Goal: Task Accomplishment & Management: Complete application form

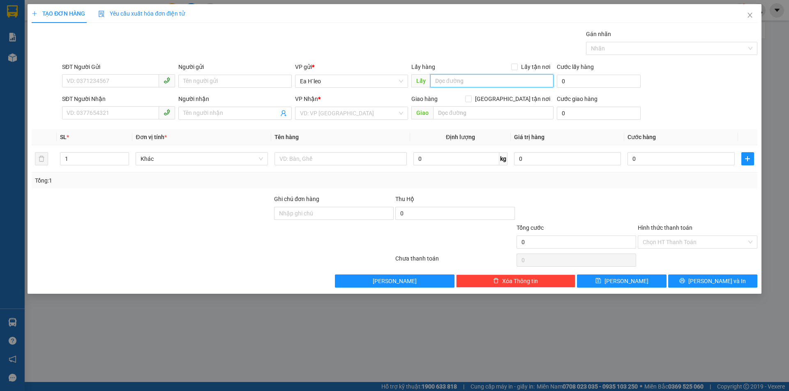
click at [435, 79] on input "text" at bounding box center [491, 80] width 123 height 13
type input "km 65"
click at [362, 114] on input "search" at bounding box center [348, 113] width 97 height 12
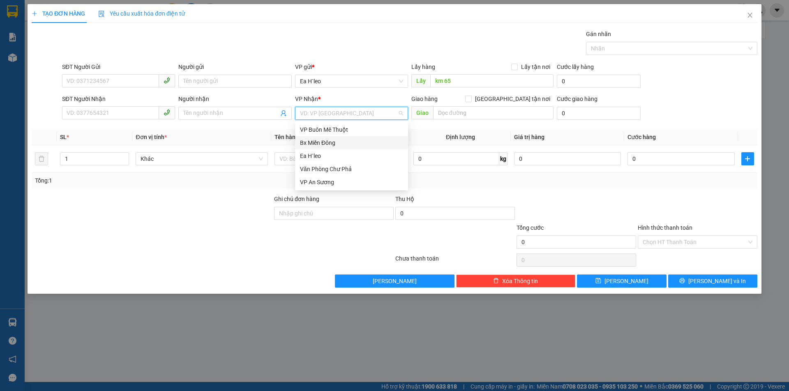
click at [348, 139] on div "Bx Miền Đông" at bounding box center [351, 142] width 103 height 9
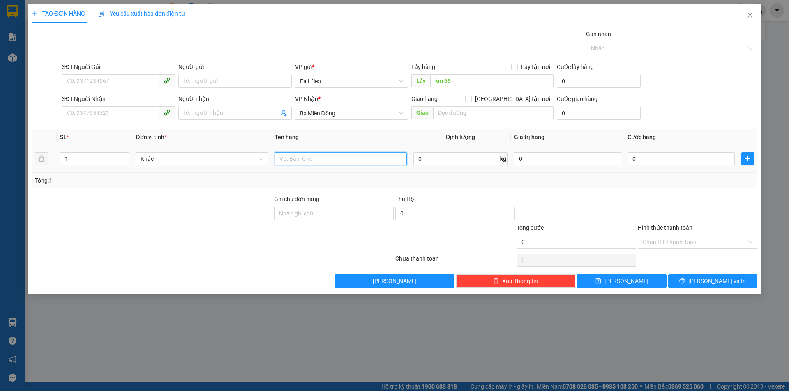
click at [309, 159] on input "text" at bounding box center [340, 158] width 132 height 13
type input "1 THÙNG"
click at [114, 82] on input "SĐT Người Gửi" at bounding box center [110, 80] width 97 height 13
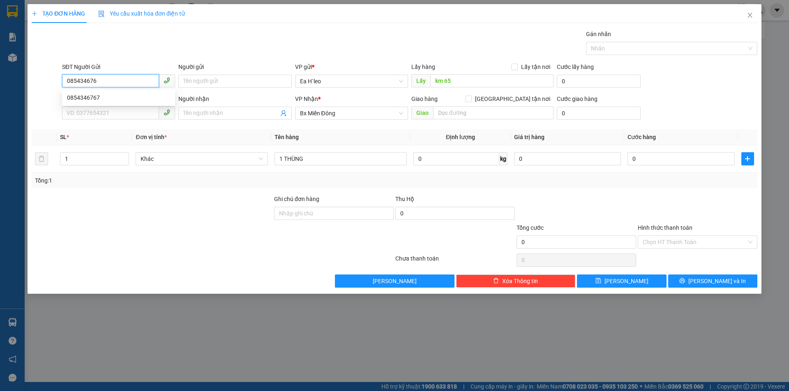
type input "0854346767"
click at [85, 97] on div "0854346767" at bounding box center [118, 97] width 103 height 9
type input "KM 65"
type input "0854346767"
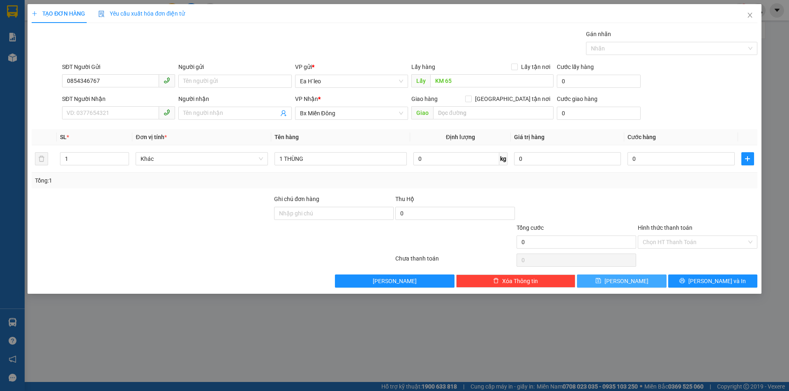
click at [631, 283] on span "[PERSON_NAME]" at bounding box center [626, 281] width 44 height 9
